Goal: Transaction & Acquisition: Purchase product/service

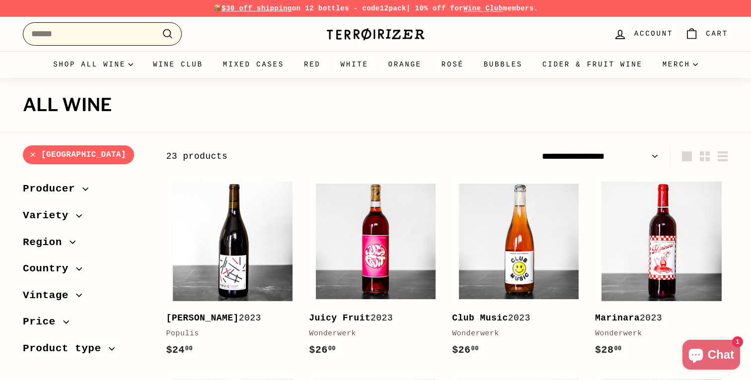
click at [111, 37] on input "Search" at bounding box center [102, 33] width 159 height 23
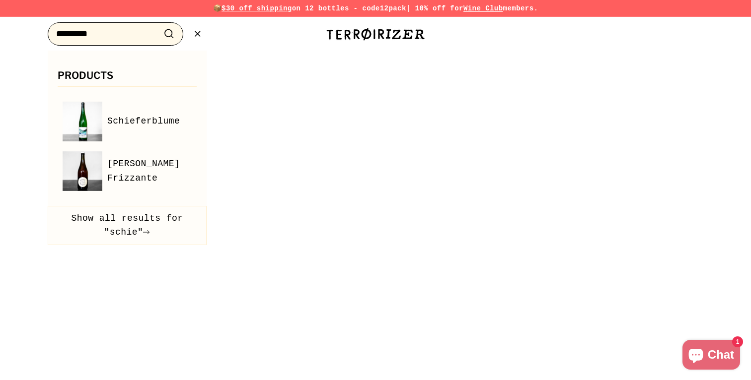
type input "*********"
click at [160, 26] on button ".cls-1{fill:none;stroke:#000;stroke-miterlimit:10;stroke-width:2px} Search" at bounding box center [169, 33] width 18 height 15
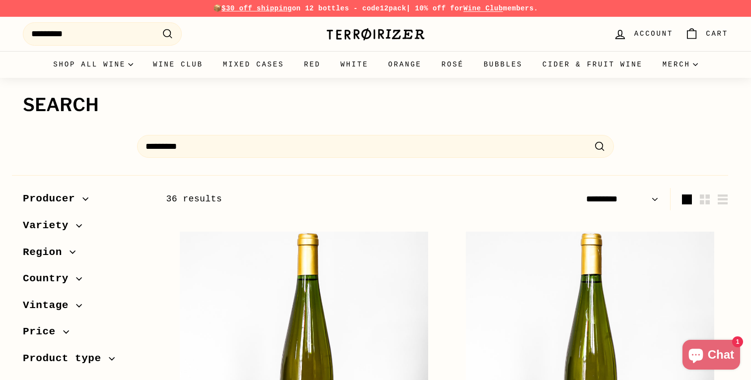
select select "*********"
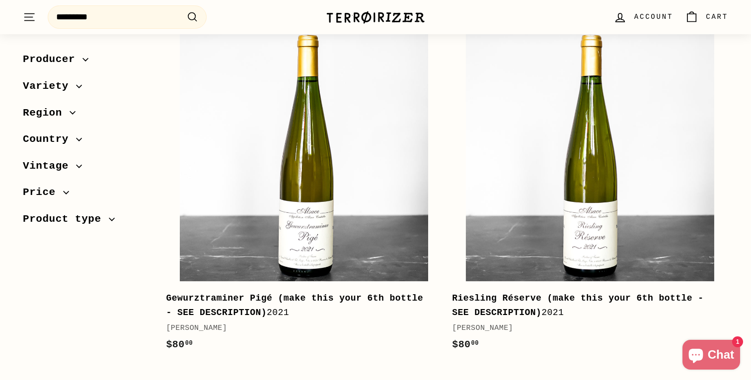
scroll to position [196, 0]
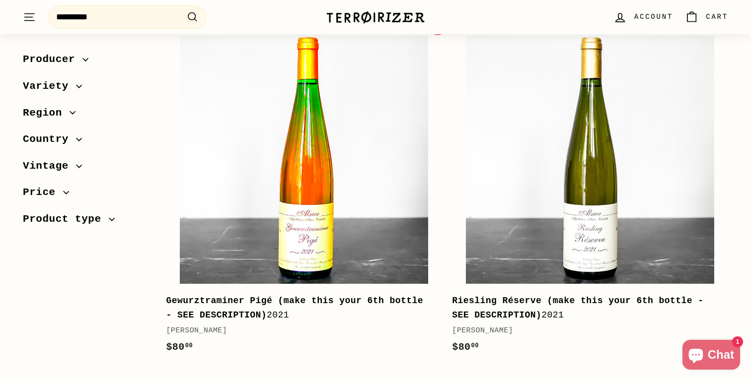
click at [318, 212] on img at bounding box center [304, 160] width 248 height 248
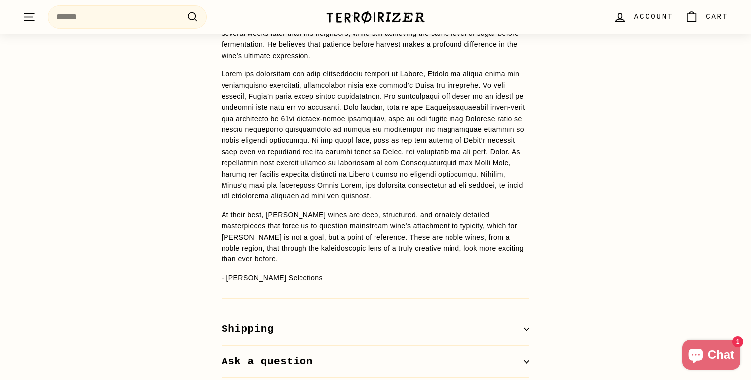
scroll to position [1161, 0]
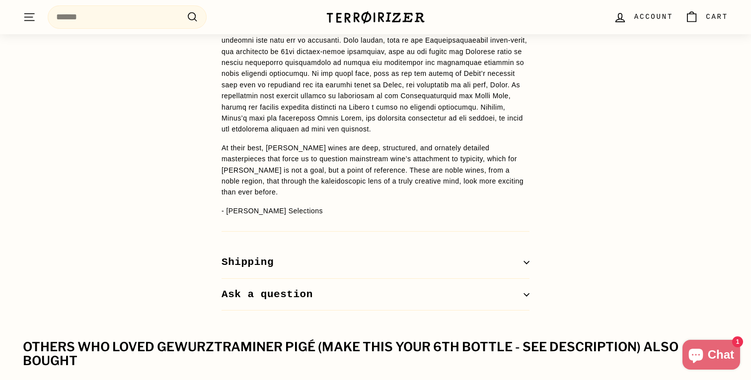
click at [330, 247] on button "Shipping" at bounding box center [375, 263] width 308 height 32
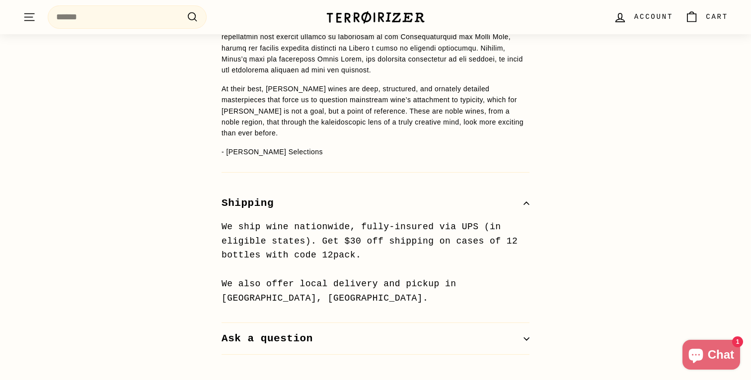
scroll to position [1224, 0]
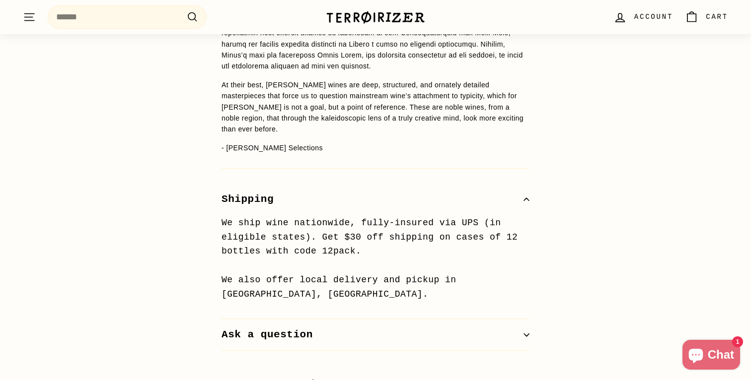
click at [312, 319] on button "Ask a question" at bounding box center [375, 335] width 308 height 32
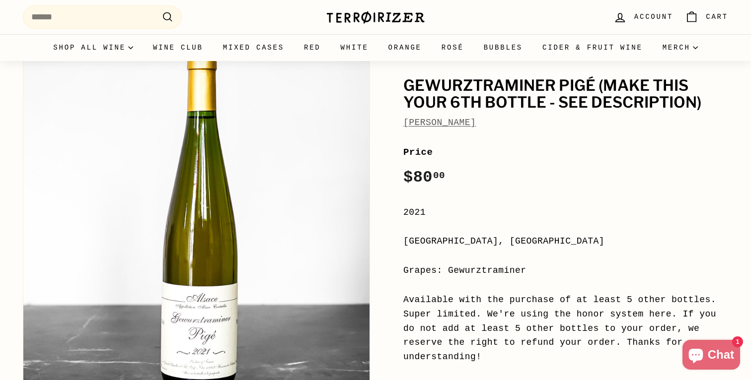
scroll to position [0, 0]
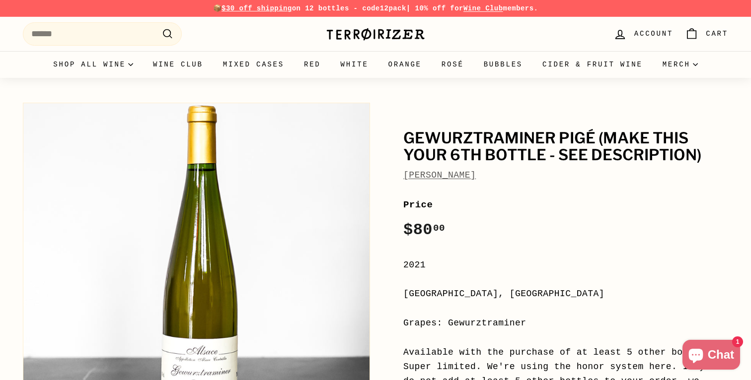
click at [355, 32] on img at bounding box center [375, 34] width 99 height 14
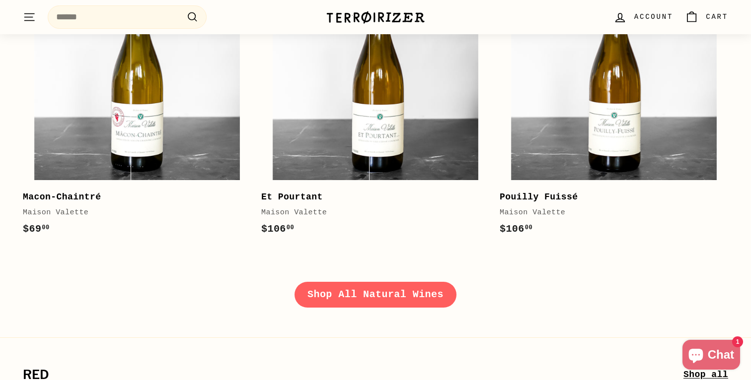
scroll to position [1455, 0]
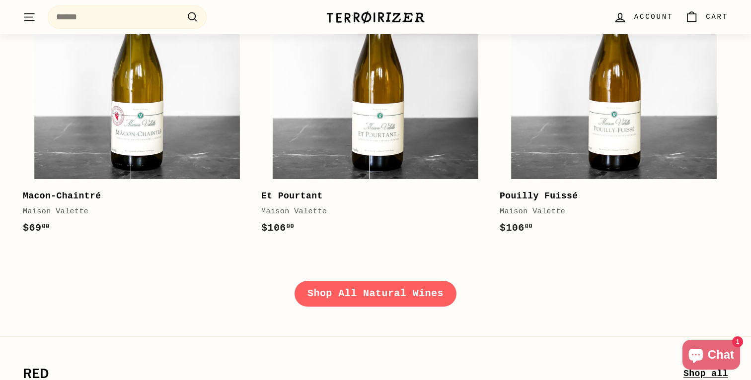
click at [339, 290] on link "Shop All Natural Wines" at bounding box center [375, 294] width 162 height 26
